Goal: Information Seeking & Learning: Learn about a topic

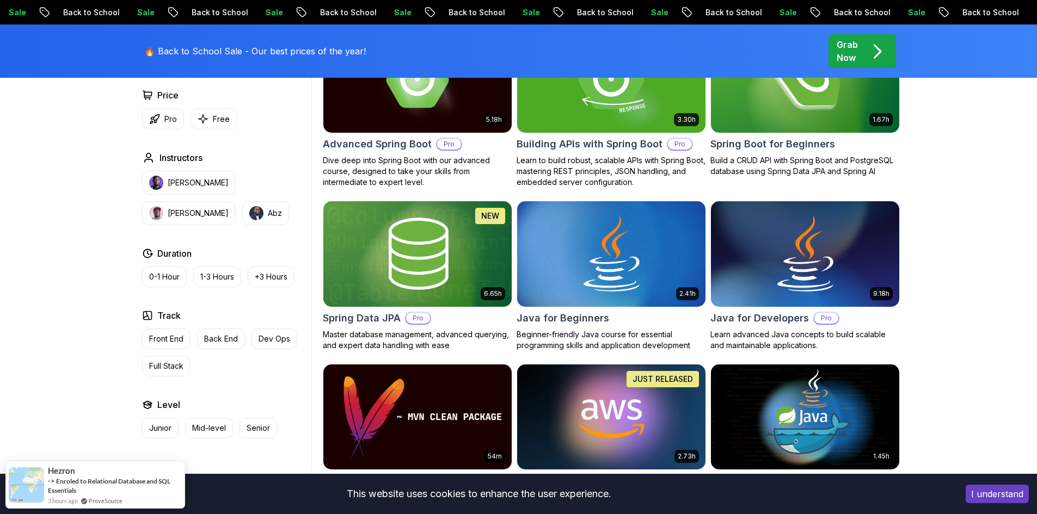
scroll to position [381, 0]
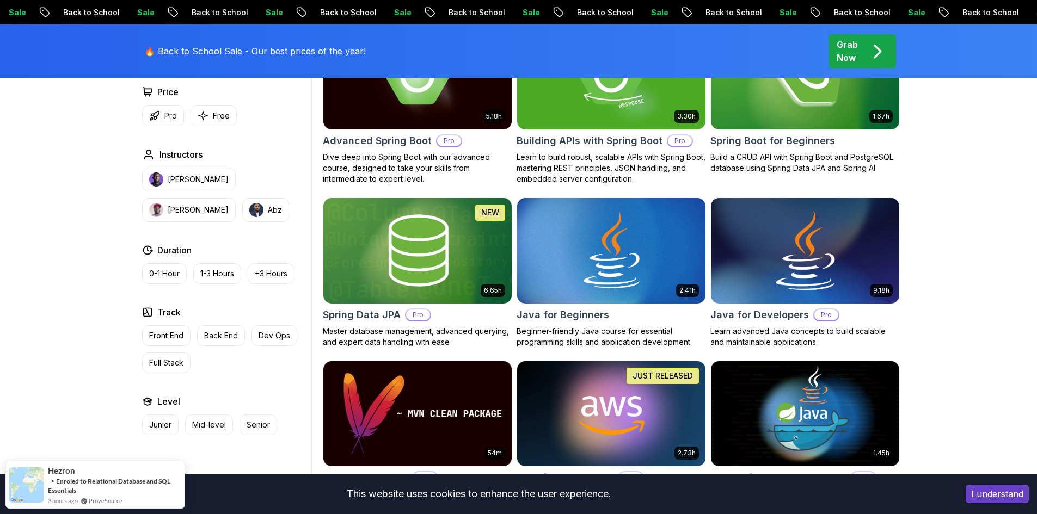
click at [820, 235] on img at bounding box center [805, 250] width 198 height 110
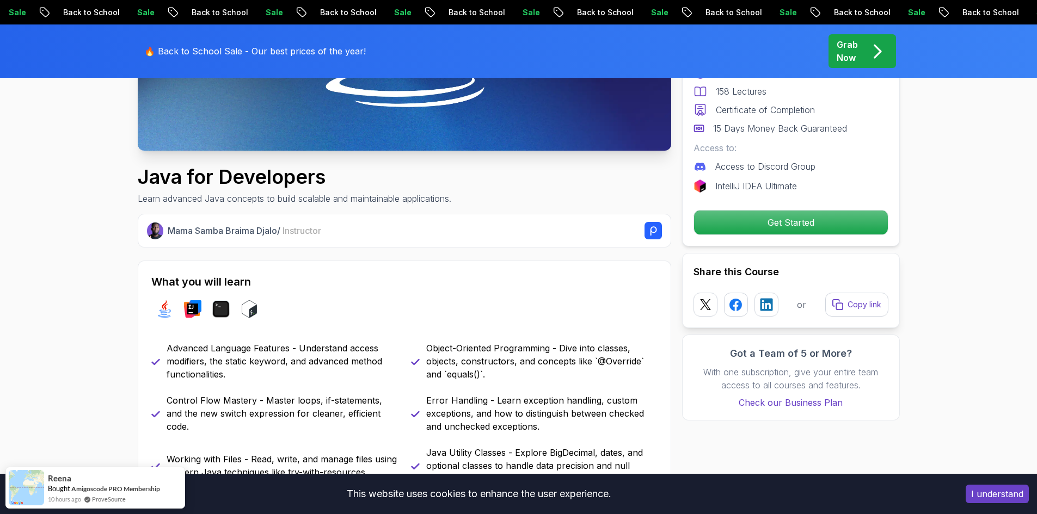
scroll to position [327, 0]
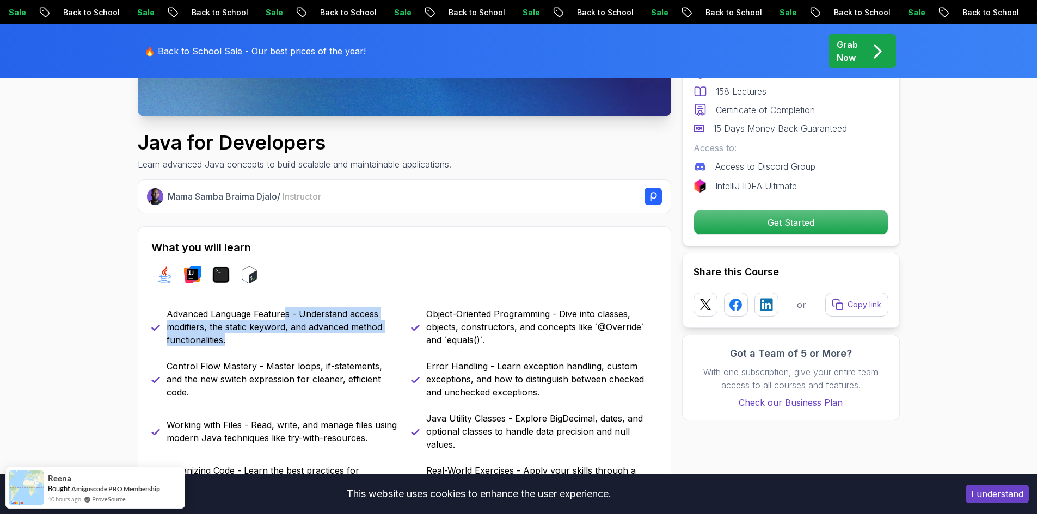
drag, startPoint x: 306, startPoint y: 311, endPoint x: 306, endPoint y: 336, distance: 24.5
click at [306, 336] on p "Advanced Language Features - Understand access modifiers, the static keyword, a…" at bounding box center [282, 327] width 231 height 39
click at [302, 342] on p "Advanced Language Features - Understand access modifiers, the static keyword, a…" at bounding box center [282, 327] width 231 height 39
drag, startPoint x: 254, startPoint y: 341, endPoint x: 248, endPoint y: 317, distance: 24.8
click at [248, 317] on p "Advanced Language Features - Understand access modifiers, the static keyword, a…" at bounding box center [282, 327] width 231 height 39
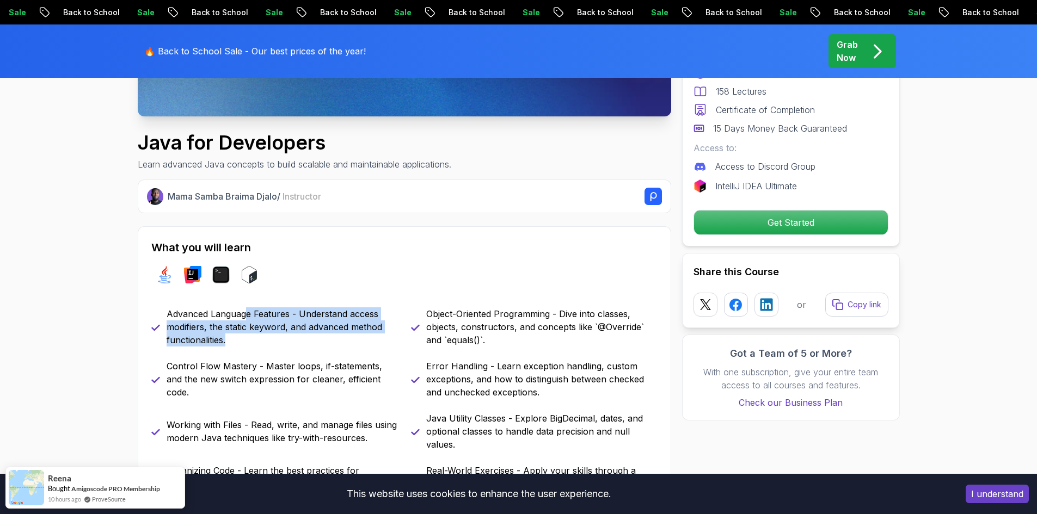
click at [257, 333] on p "Advanced Language Features - Understand access modifiers, the static keyword, a…" at bounding box center [282, 327] width 231 height 39
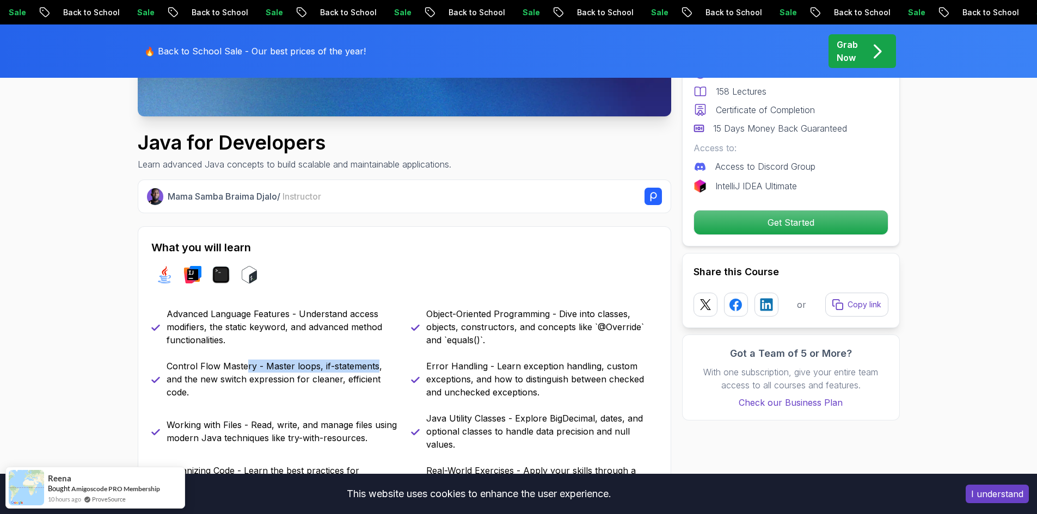
drag, startPoint x: 245, startPoint y: 373, endPoint x: 376, endPoint y: 362, distance: 131.1
click at [376, 362] on div "Control Flow Mastery - Master loops, if-statements, and the new switch expressi…" at bounding box center [274, 379] width 247 height 39
click at [372, 374] on p "Control Flow Mastery - Master loops, if-statements, and the new switch expressi…" at bounding box center [282, 379] width 231 height 39
drag, startPoint x: 373, startPoint y: 390, endPoint x: 269, endPoint y: 361, distance: 108.4
click at [269, 361] on div "Control Flow Mastery - Master loops, if-statements, and the new switch expressi…" at bounding box center [274, 379] width 247 height 39
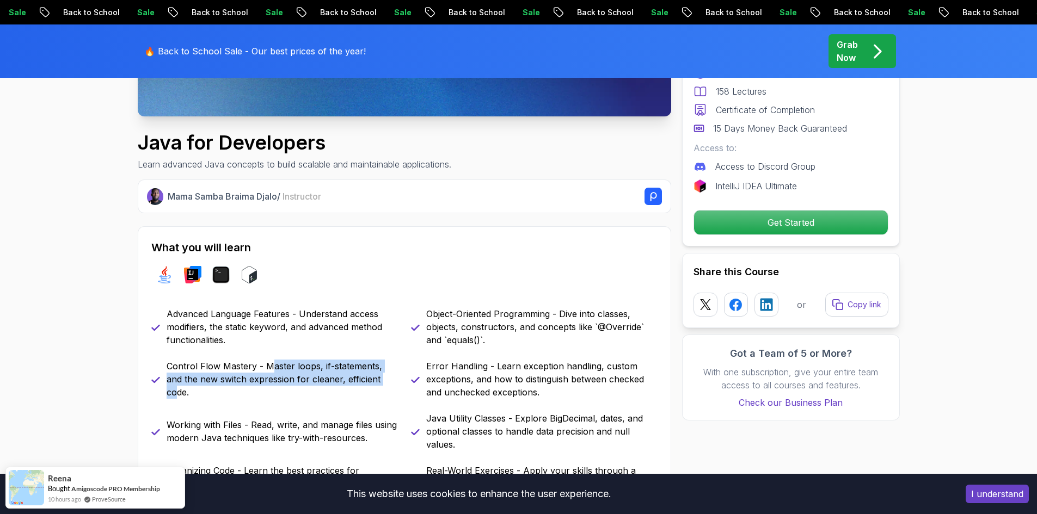
click at [311, 397] on div "Control Flow Mastery - Master loops, if-statements, and the new switch expressi…" at bounding box center [274, 379] width 247 height 39
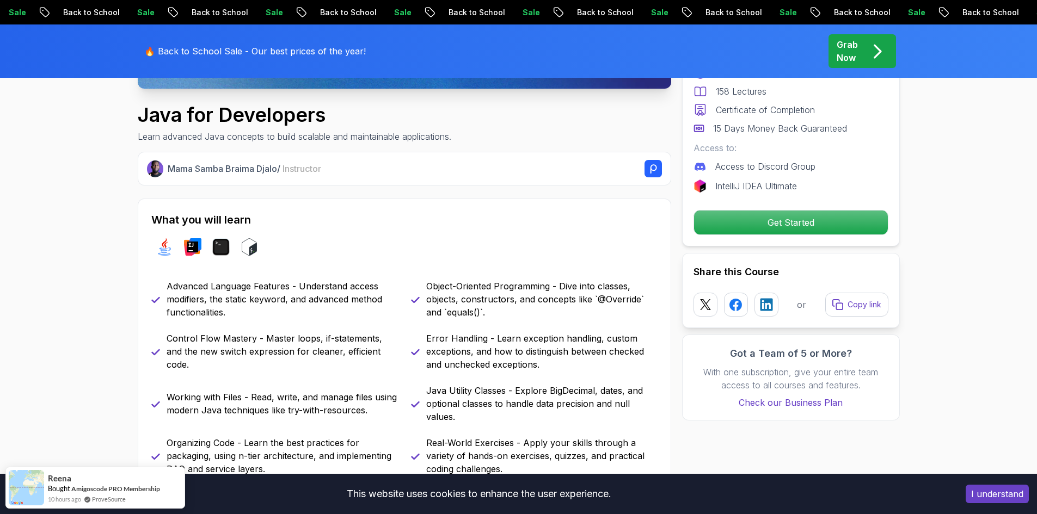
scroll to position [381, 0]
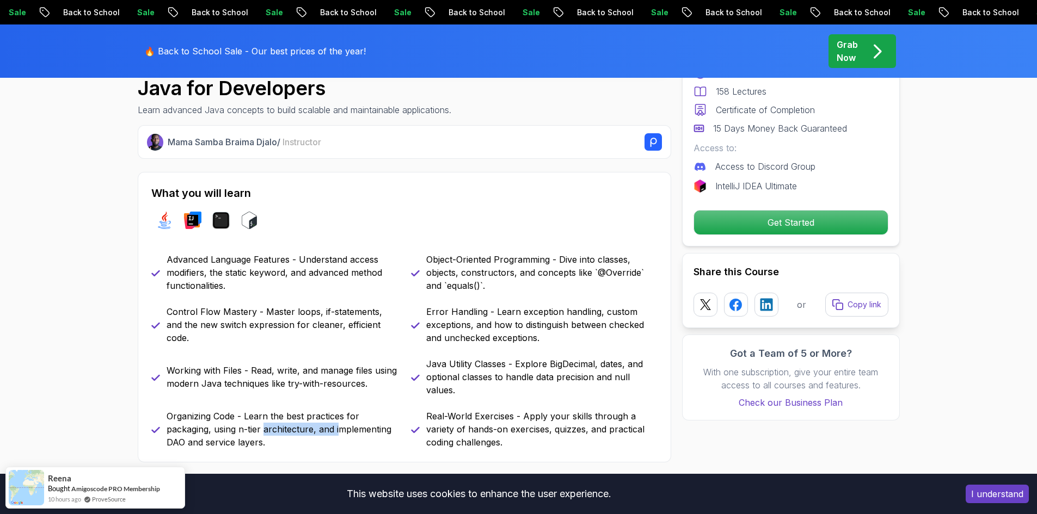
drag, startPoint x: 314, startPoint y: 423, endPoint x: 344, endPoint y: 428, distance: 30.3
click at [344, 427] on p "Organizing Code - Learn the best practices for packaging, using n-tier architec…" at bounding box center [282, 429] width 231 height 39
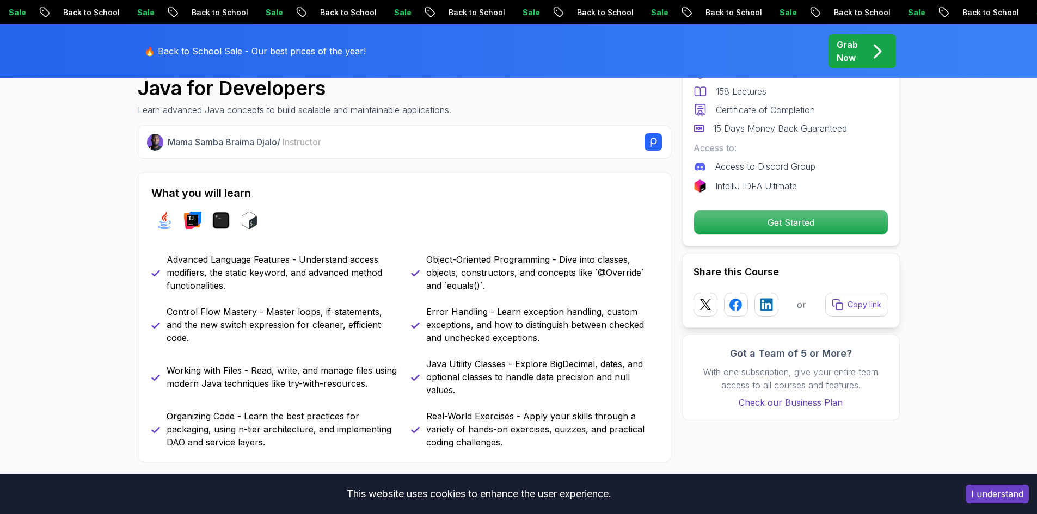
click at [336, 444] on p "Organizing Code - Learn the best practices for packaging, using n-tier architec…" at bounding box center [282, 429] width 231 height 39
drag, startPoint x: 287, startPoint y: 446, endPoint x: 261, endPoint y: 409, distance: 44.9
click at [261, 409] on div "Advanced Language Features - Understand access modifiers, the static keyword, a…" at bounding box center [404, 351] width 506 height 196
click at [317, 440] on p "Organizing Code - Learn the best practices for packaging, using n-tier architec…" at bounding box center [282, 429] width 231 height 39
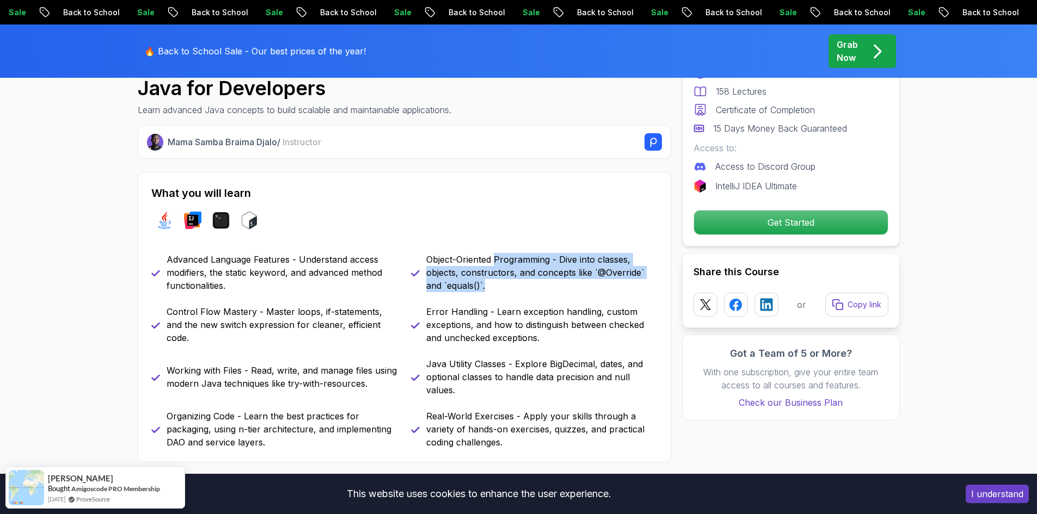
drag, startPoint x: 526, startPoint y: 263, endPoint x: 532, endPoint y: 286, distance: 23.6
click at [532, 286] on p "Object-Oriented Programming - Dive into classes, objects, constructors, and con…" at bounding box center [541, 272] width 231 height 39
click at [531, 288] on p "Object-Oriented Programming - Dive into classes, objects, constructors, and con…" at bounding box center [541, 272] width 231 height 39
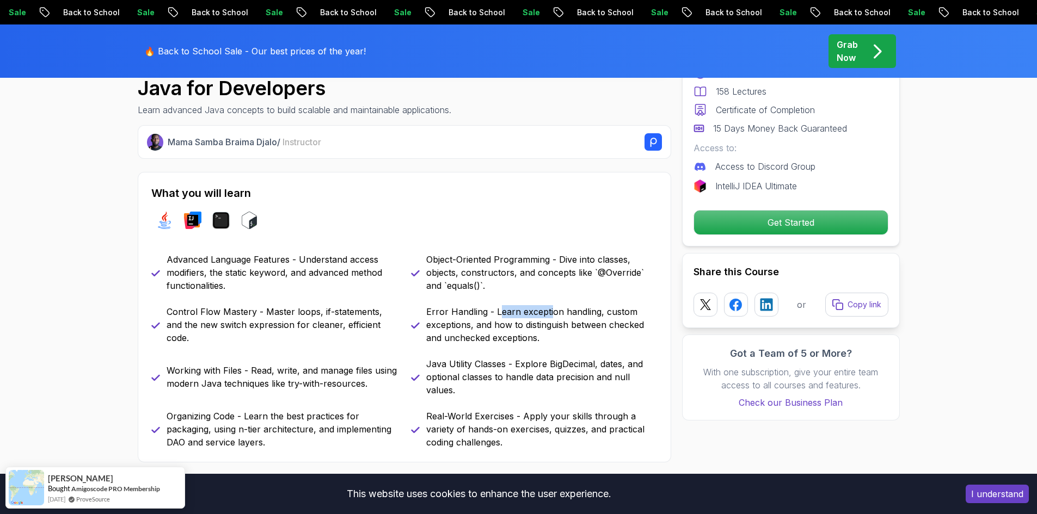
drag, startPoint x: 499, startPoint y: 315, endPoint x: 549, endPoint y: 317, distance: 50.6
click at [549, 317] on p "Error Handling - Learn exception handling, custom exceptions, and how to distin…" at bounding box center [541, 324] width 231 height 39
click at [550, 346] on div "Advanced Language Features - Understand access modifiers, the static keyword, a…" at bounding box center [404, 351] width 506 height 196
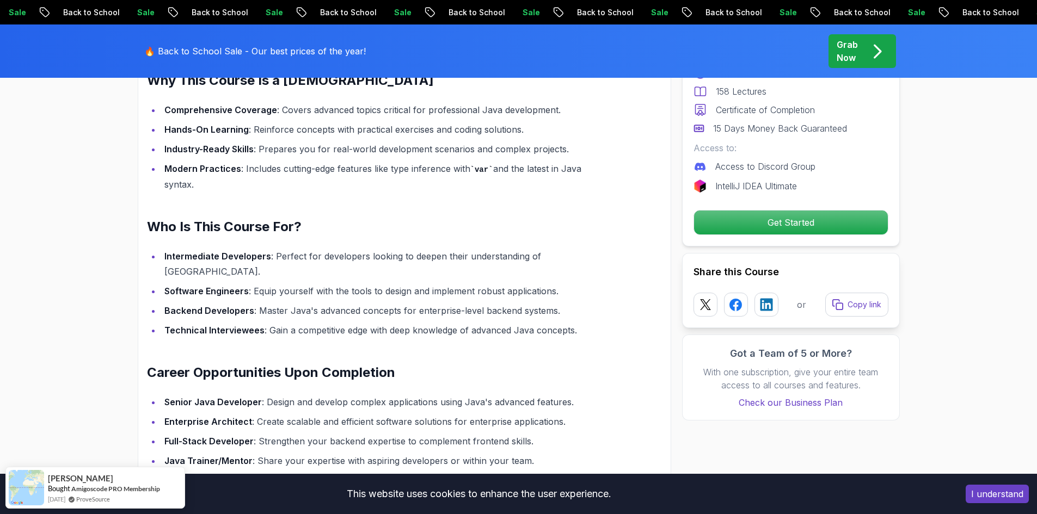
scroll to position [925, 0]
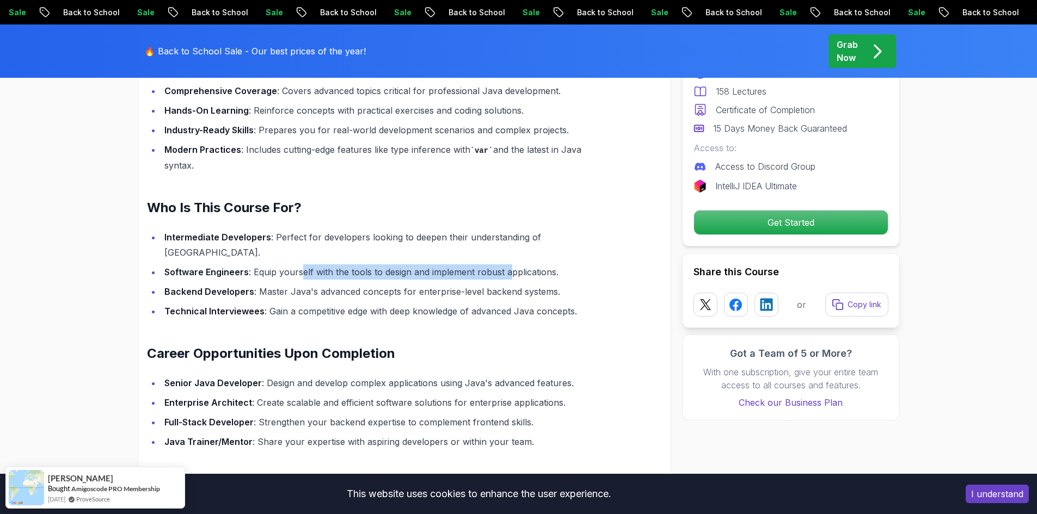
drag, startPoint x: 300, startPoint y: 259, endPoint x: 510, endPoint y: 251, distance: 210.3
click at [507, 265] on li "Software Engineers : Equip yourself with the tools to design and implement robu…" at bounding box center [385, 272] width 449 height 15
click at [529, 304] on li "Technical Interviewees : Gain a competitive edge with deep knowledge of advance…" at bounding box center [385, 311] width 449 height 15
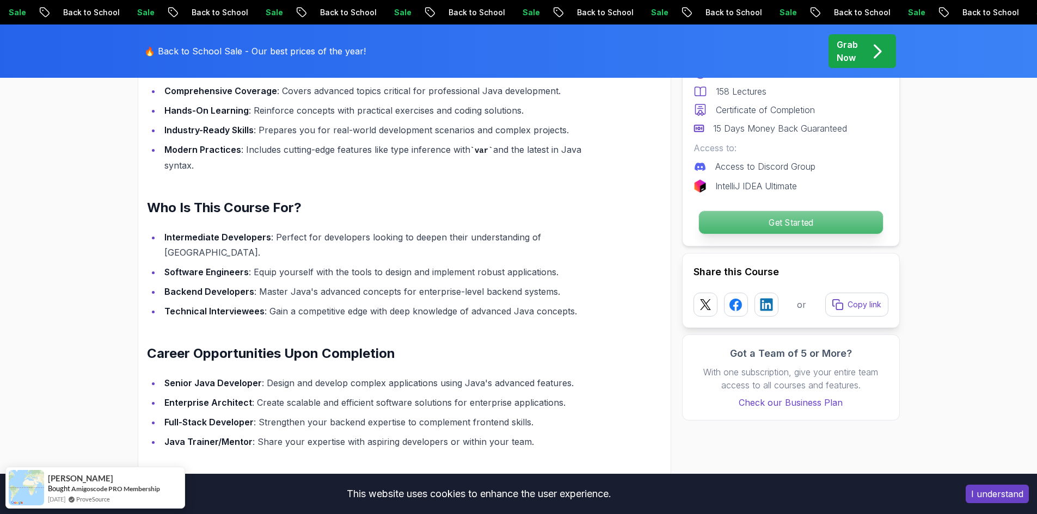
click at [772, 225] on p "Get Started" at bounding box center [790, 222] width 184 height 23
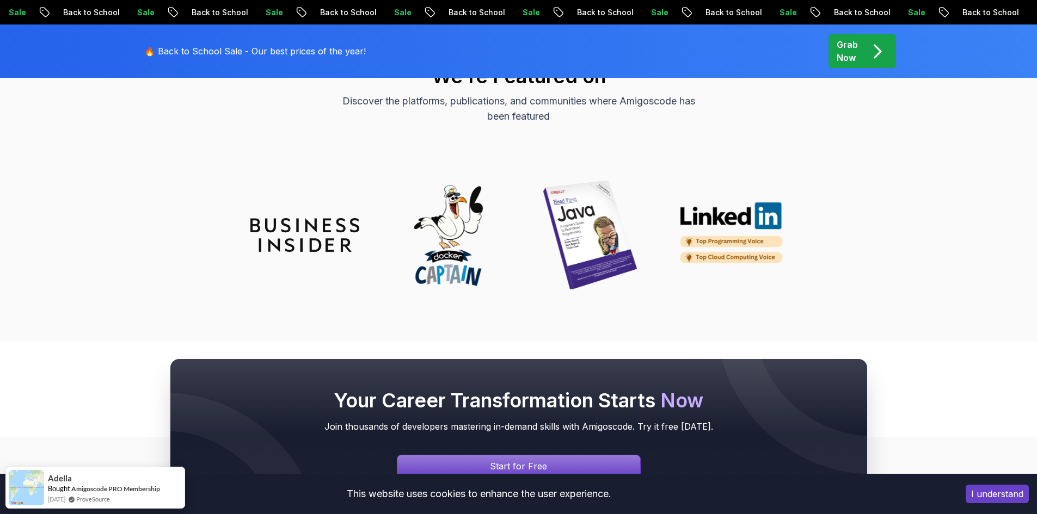
scroll to position [4407, 0]
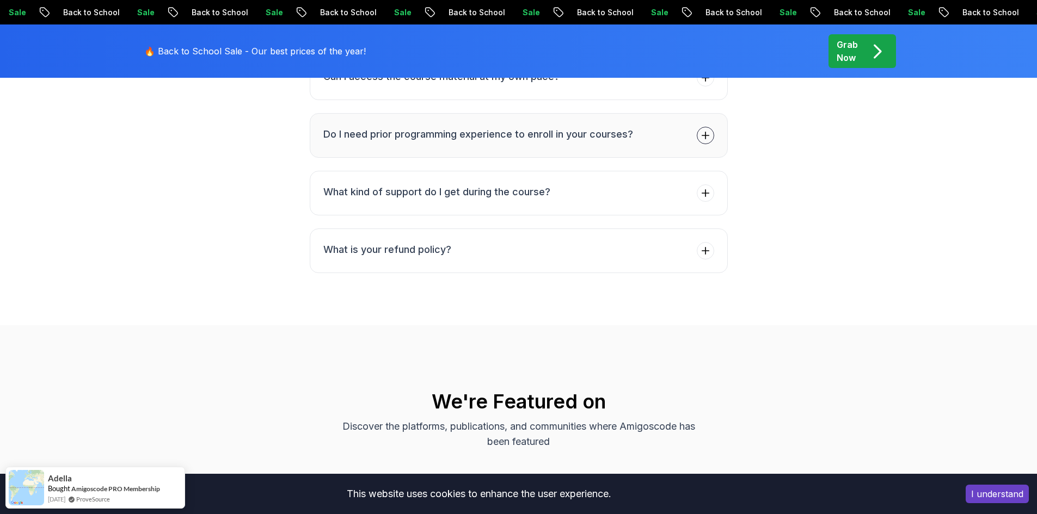
click at [480, 128] on li "Do I need prior programming experience to enroll in your courses?" at bounding box center [478, 135] width 310 height 17
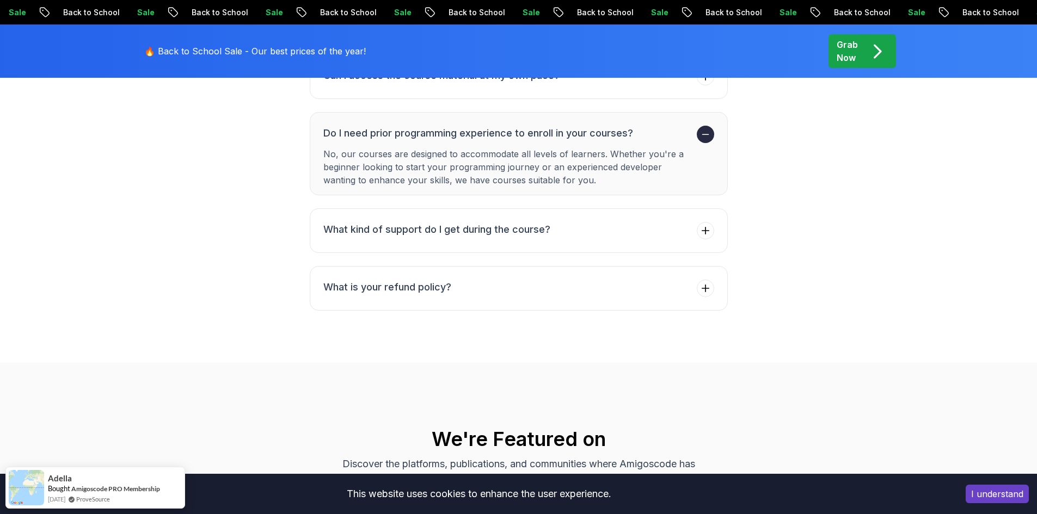
scroll to position [4364, 0]
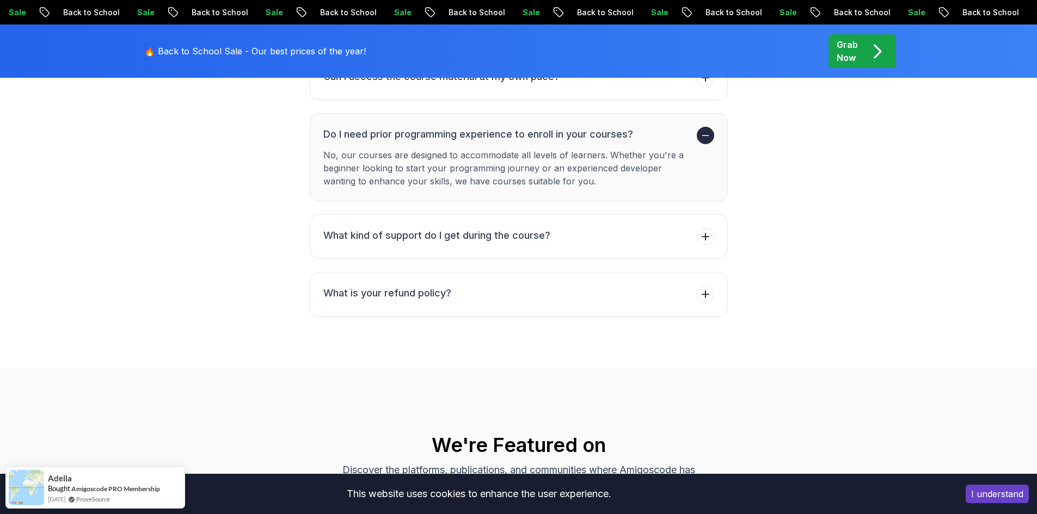
drag, startPoint x: 441, startPoint y: 157, endPoint x: 505, endPoint y: 156, distance: 63.2
click at [504, 154] on p "No, our courses are designed to accommodate all levels of learners. Whether you…" at bounding box center [507, 168] width 369 height 39
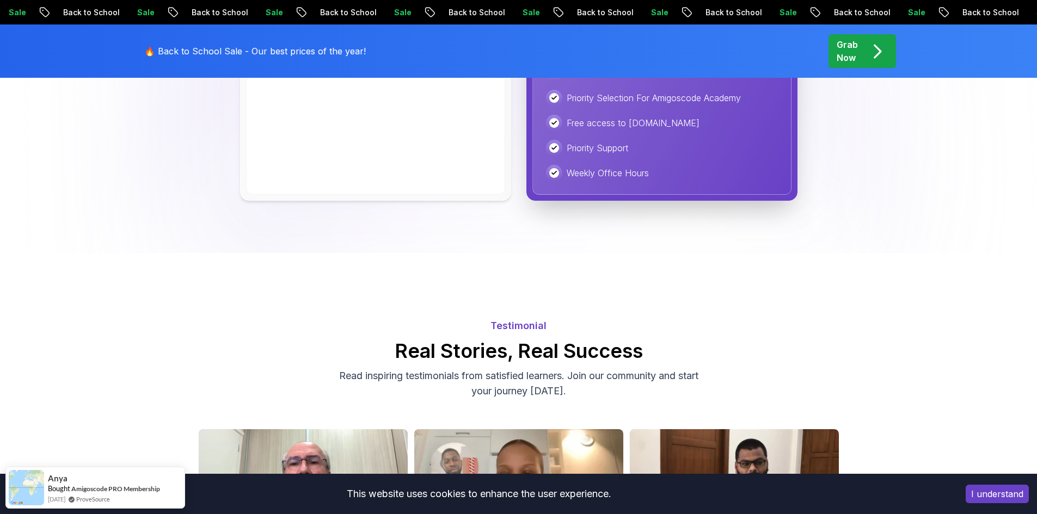
scroll to position [2583, 0]
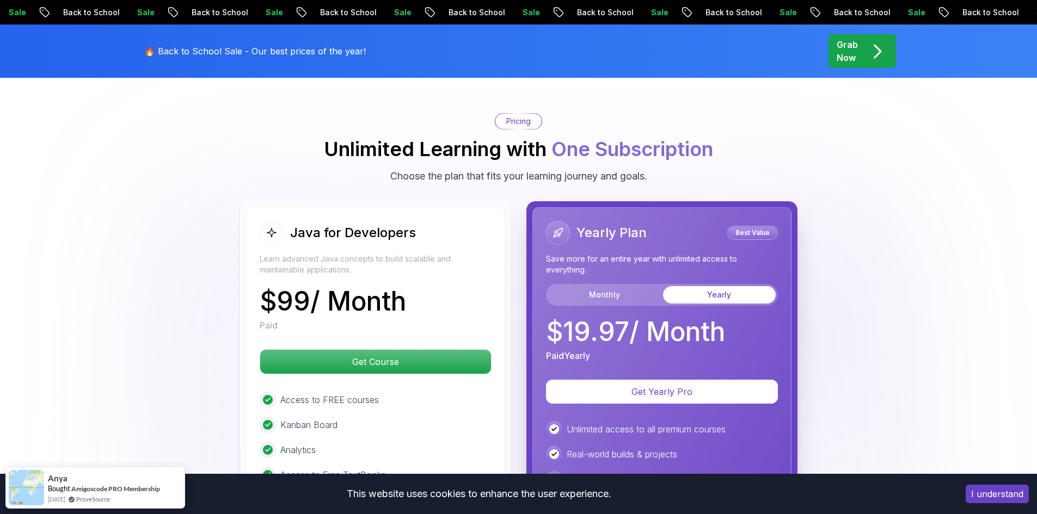
click at [256, 37] on div "🔥 Back to School Sale - Our best prices of the year!" at bounding box center [258, 51] width 234 height 40
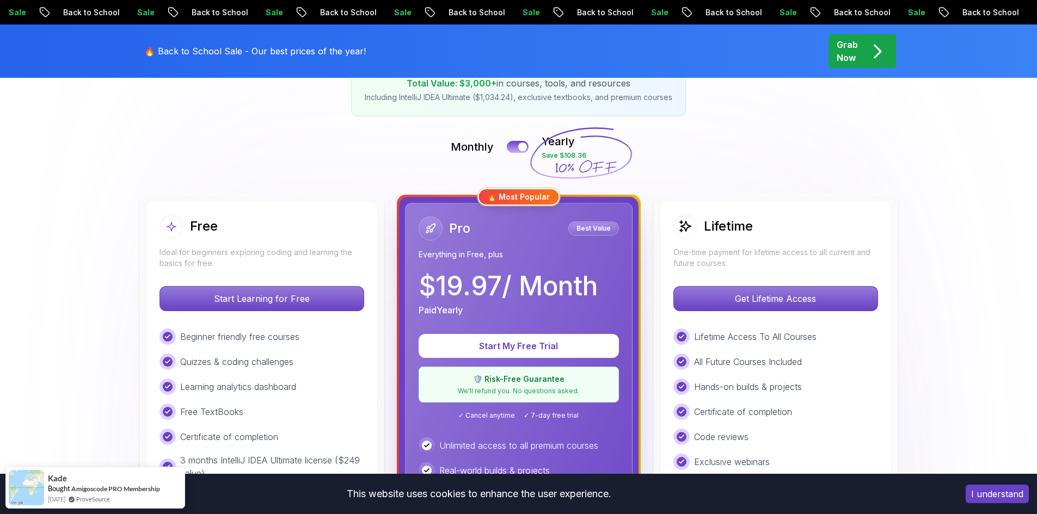
scroll to position [163, 0]
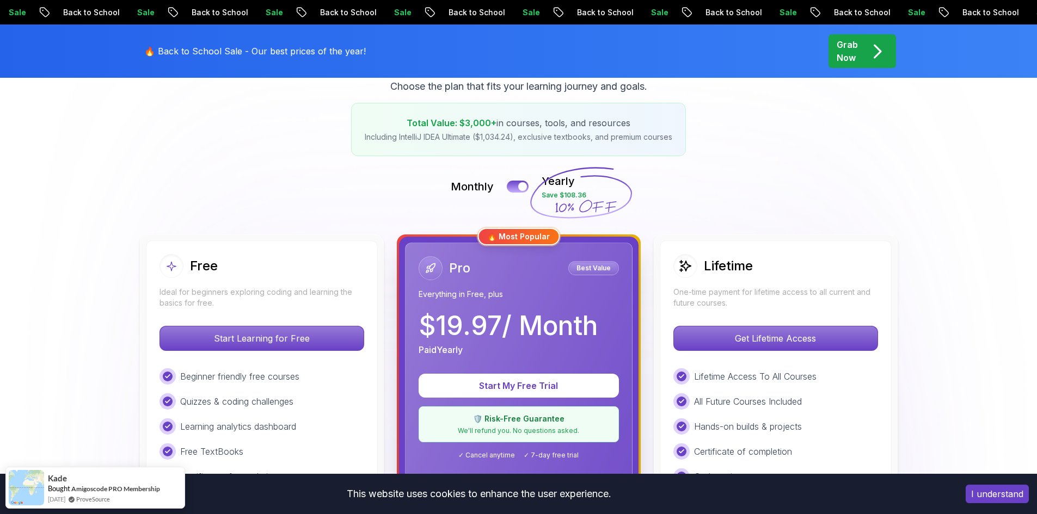
click at [325, 261] on div "Free" at bounding box center [261, 266] width 205 height 24
